Goal: Navigation & Orientation: Find specific page/section

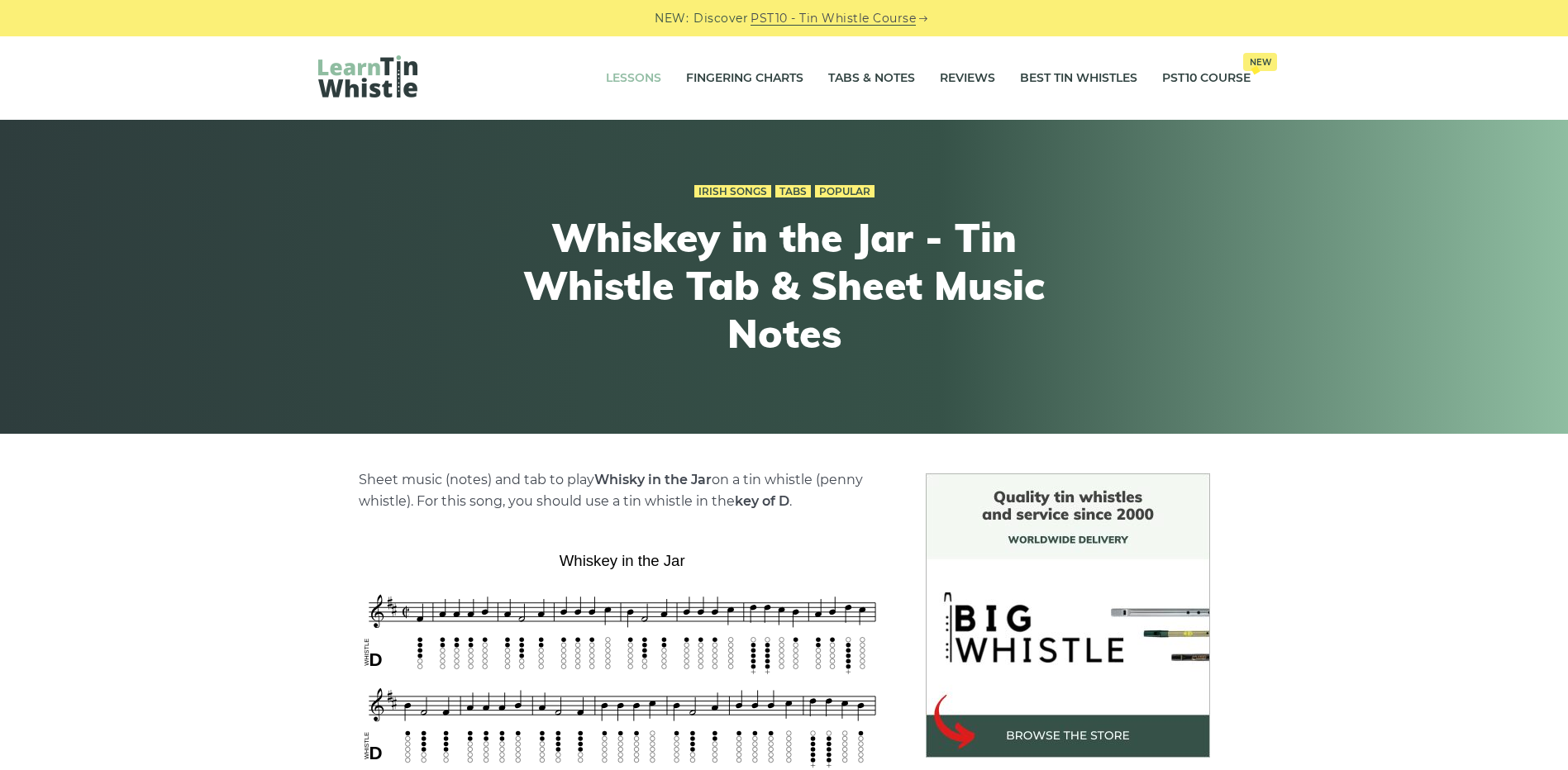
click at [646, 86] on link "Lessons" at bounding box center [633, 78] width 56 height 41
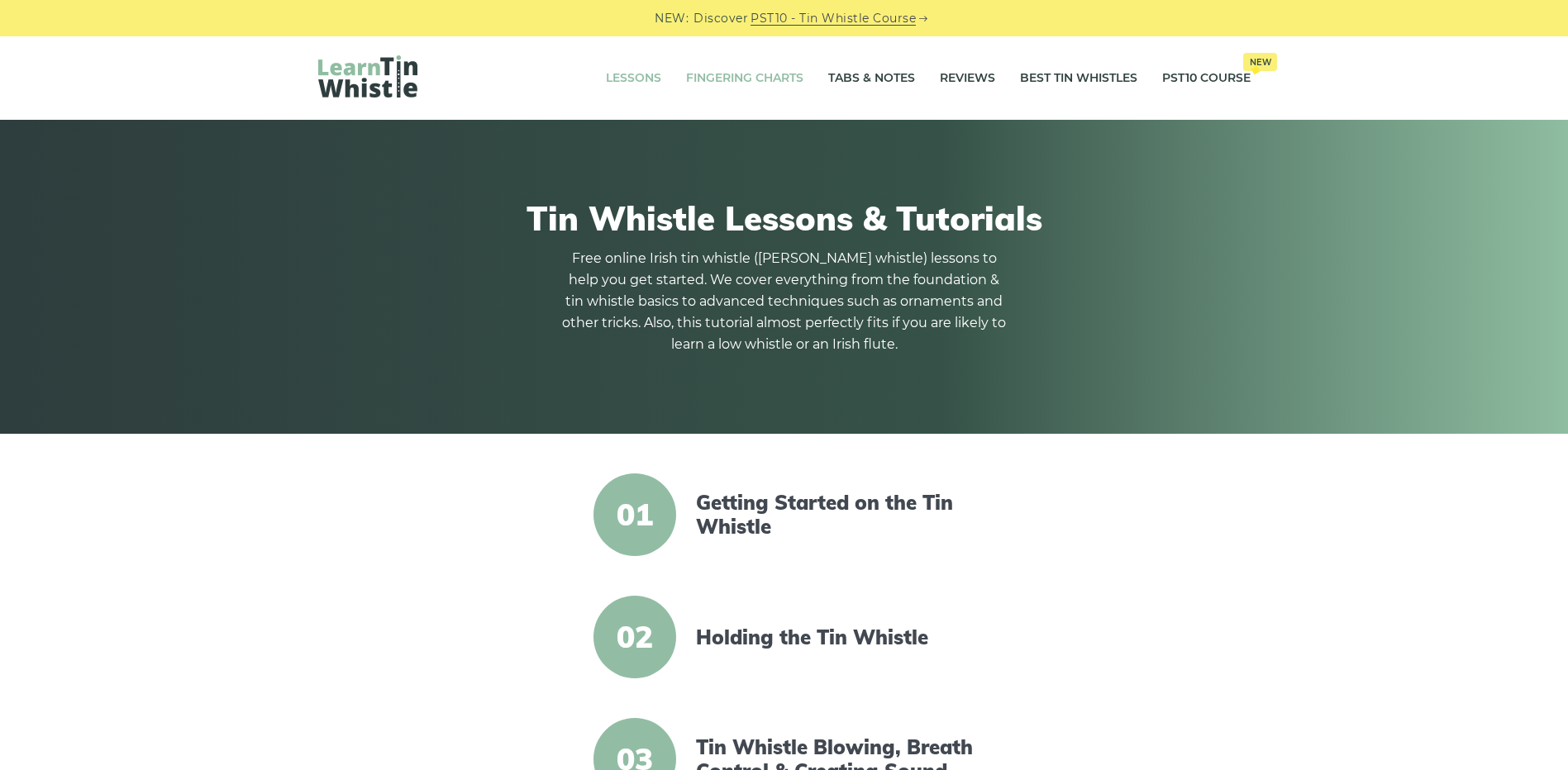
click at [743, 79] on link "Fingering Charts" at bounding box center [744, 78] width 117 height 41
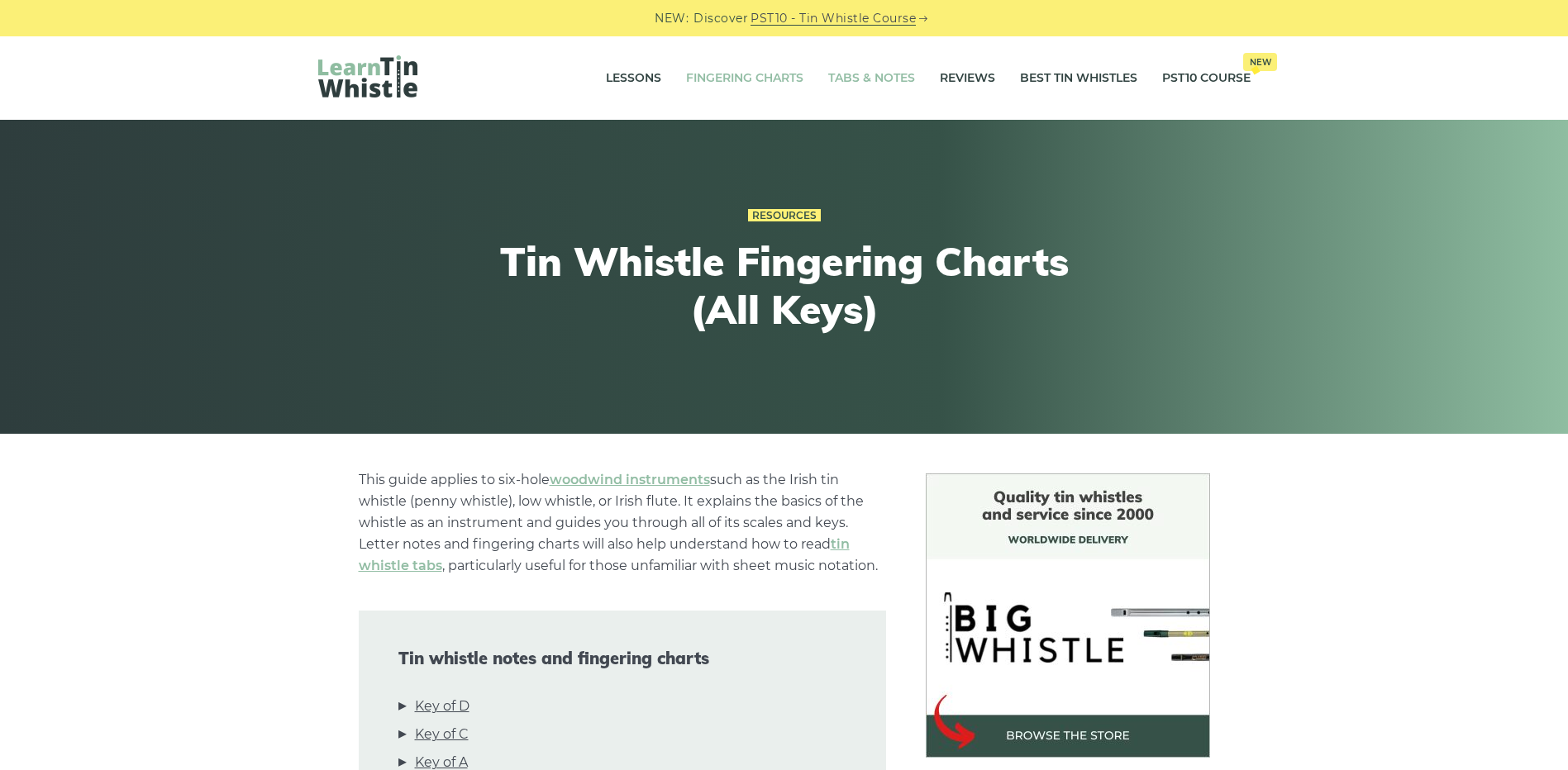
click at [887, 81] on link "Tabs & Notes" at bounding box center [872, 78] width 87 height 41
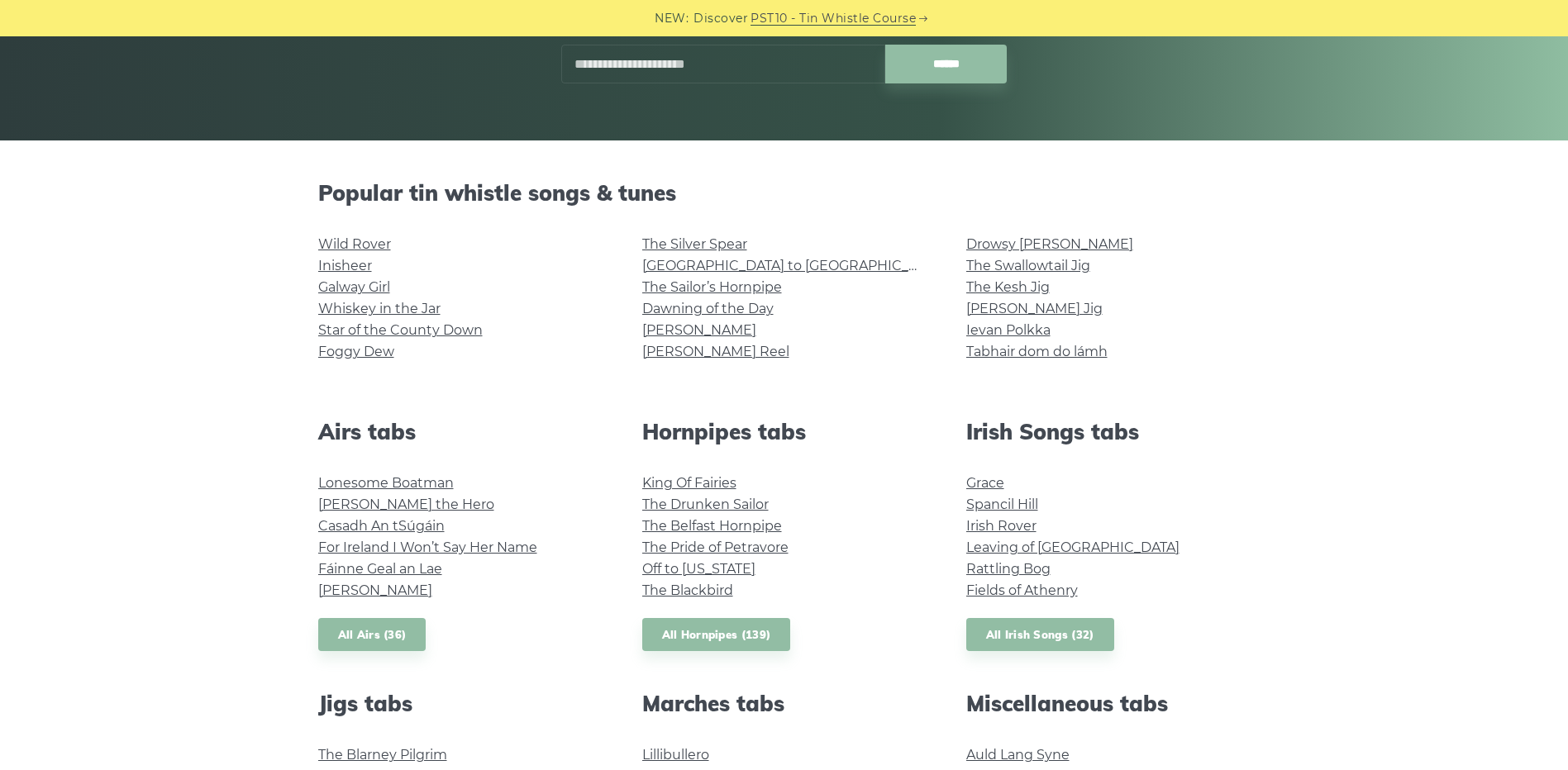
scroll to position [331, 0]
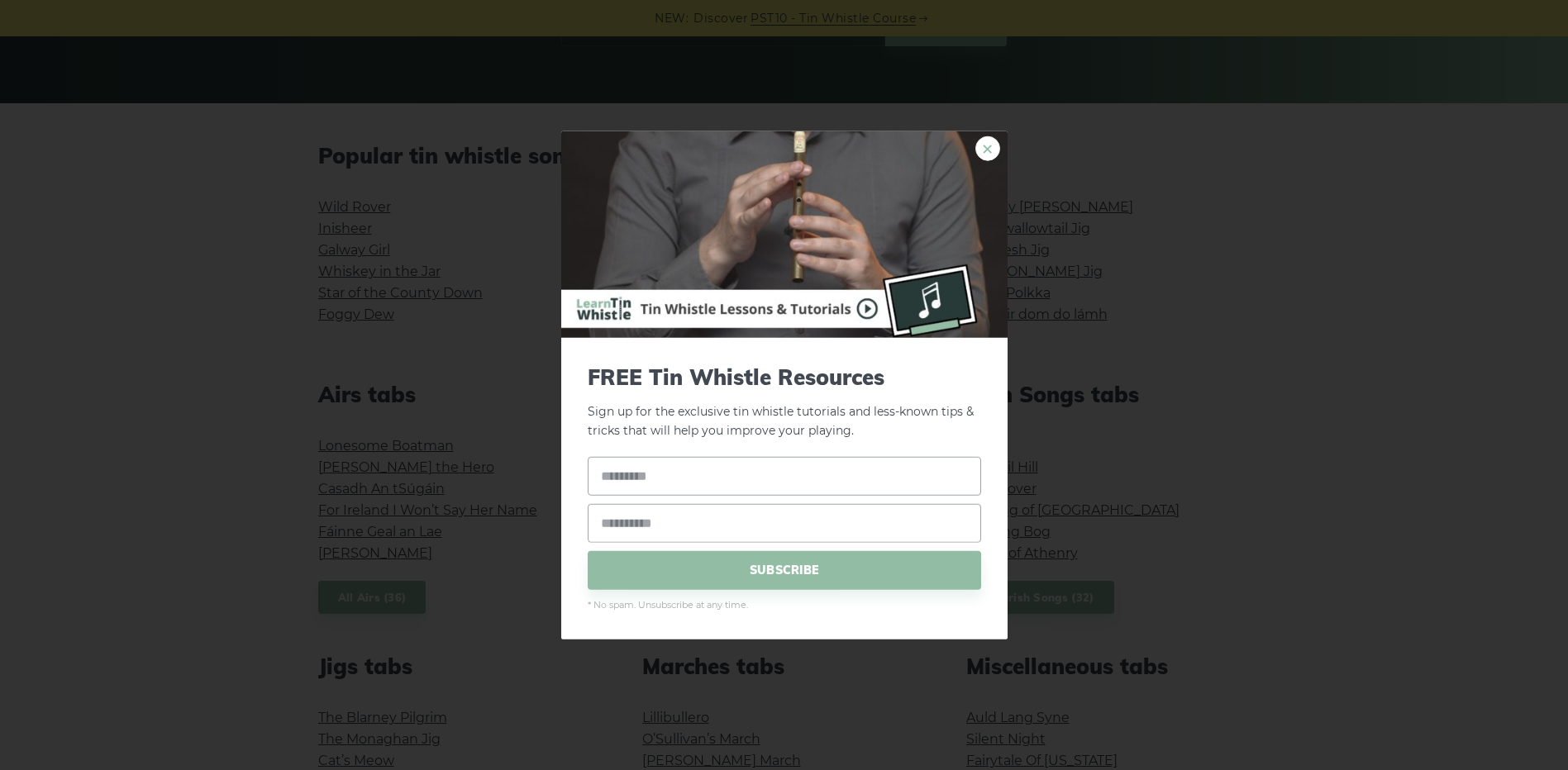
click at [987, 152] on link "×" at bounding box center [987, 148] width 24 height 24
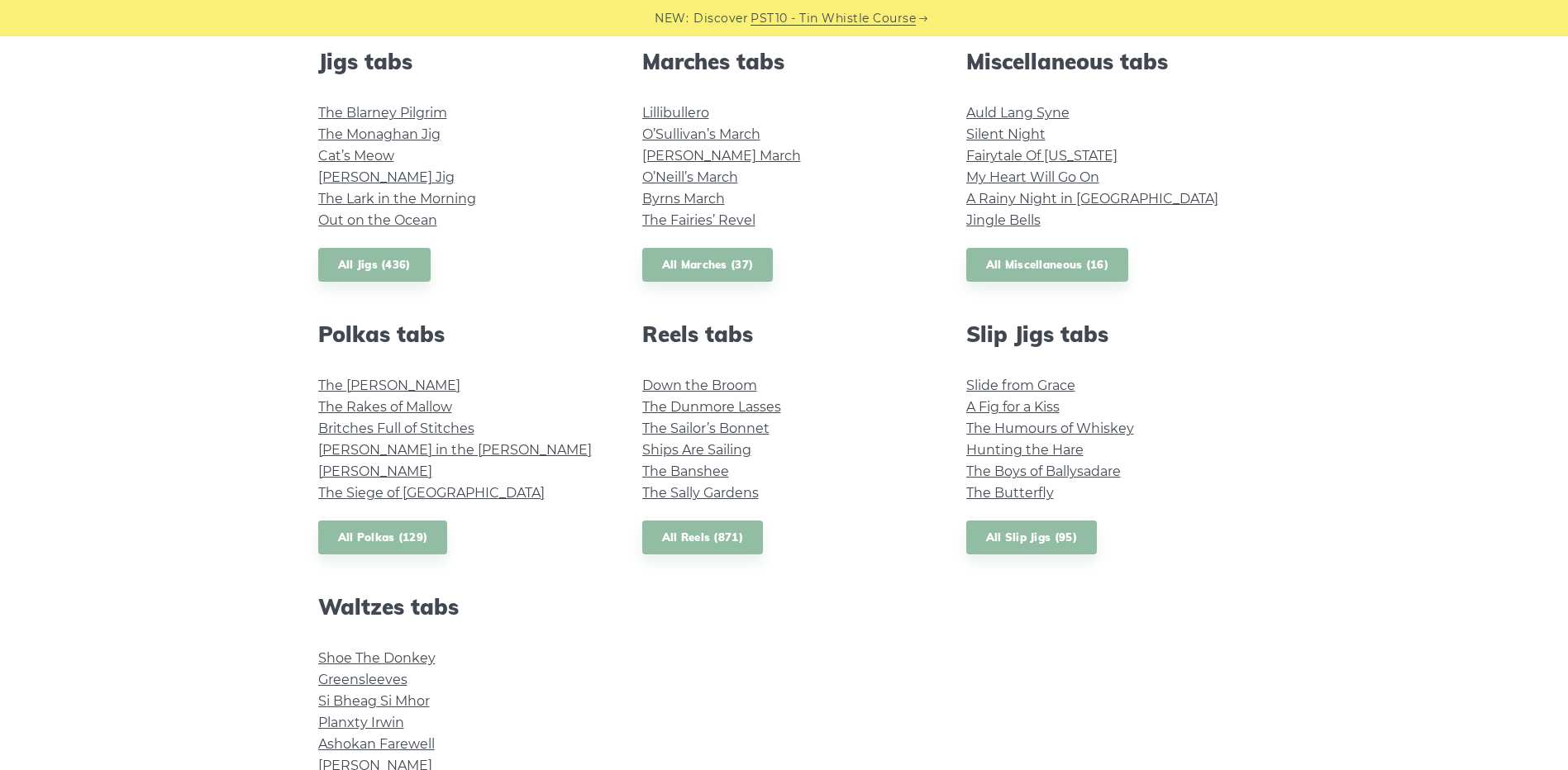
scroll to position [992, 0]
